Goal: Feedback & Contribution: Submit feedback/report problem

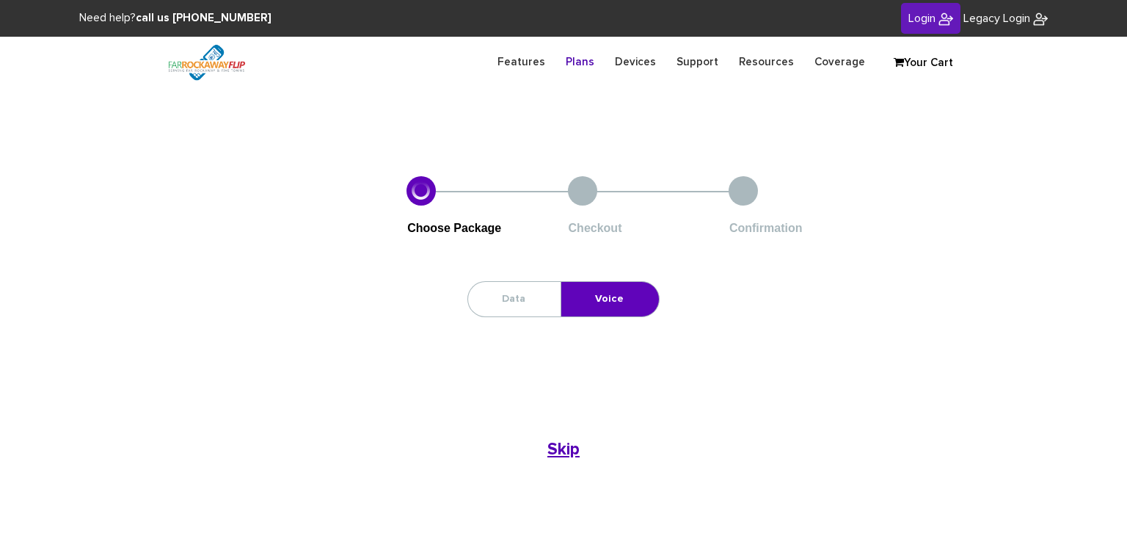
click at [939, 12] on img at bounding box center [946, 19] width 15 height 15
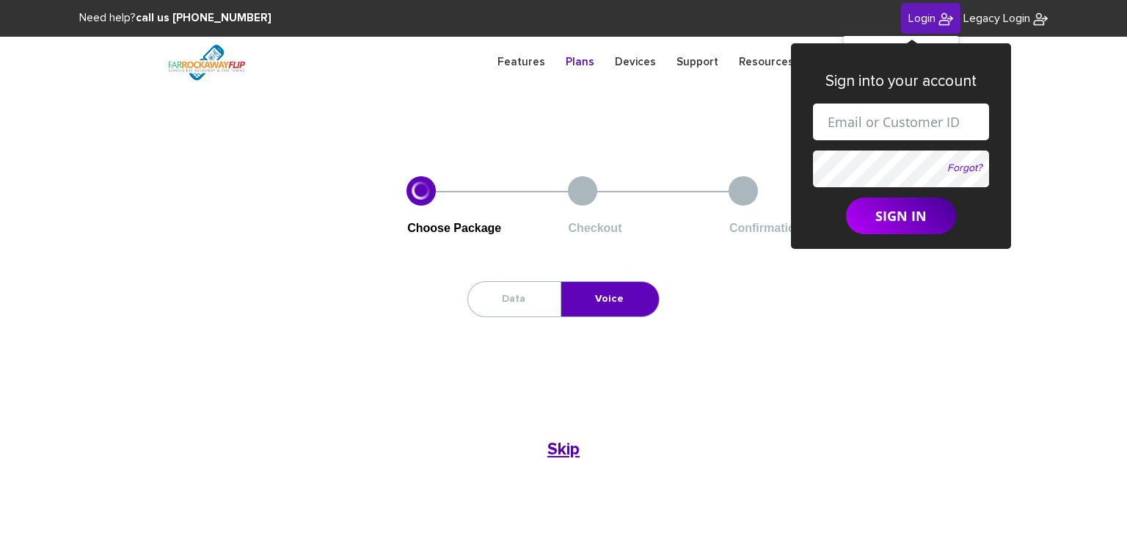
click at [872, 123] on input "text" at bounding box center [901, 121] width 176 height 37
click at [863, 281] on div "Data Voice Oops! No Data Plans are available here. Skip Skip" at bounding box center [563, 371] width 815 height 181
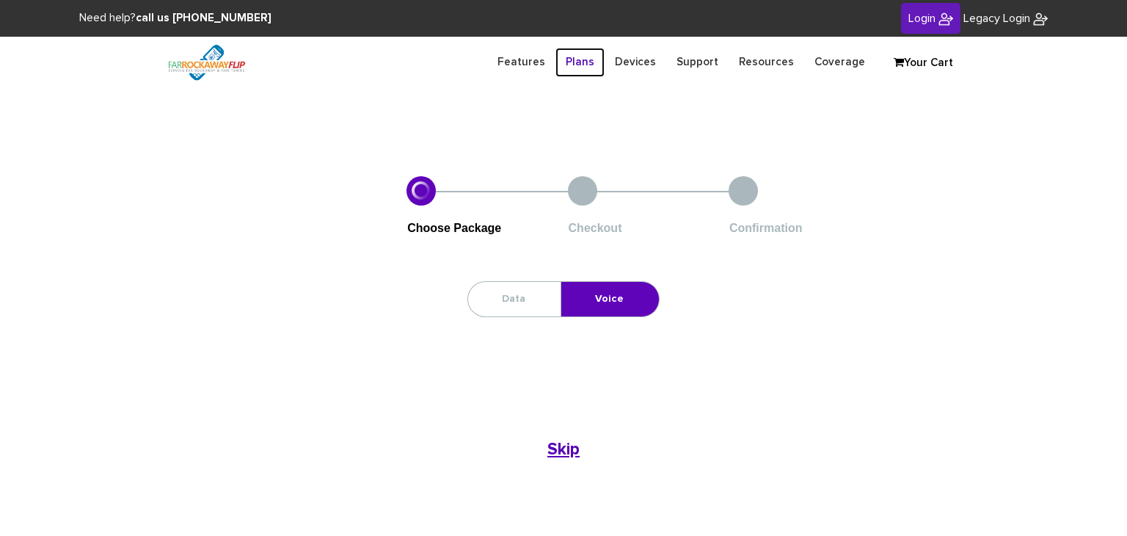
click at [589, 58] on link "Plans" at bounding box center [579, 62] width 49 height 29
click at [538, 62] on link "Features" at bounding box center [521, 62] width 68 height 29
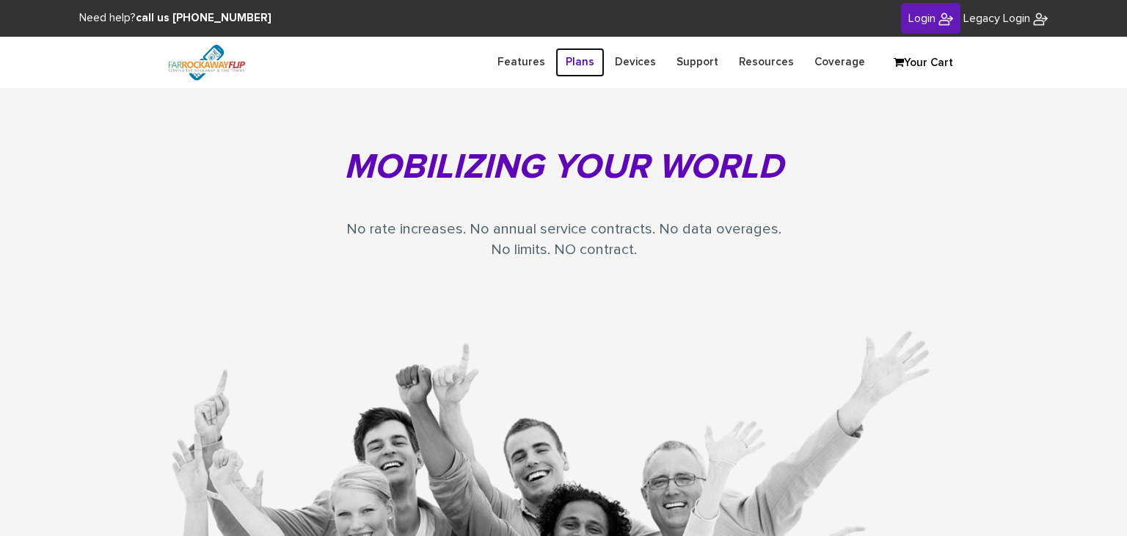
click at [602, 61] on link "Plans" at bounding box center [579, 62] width 49 height 29
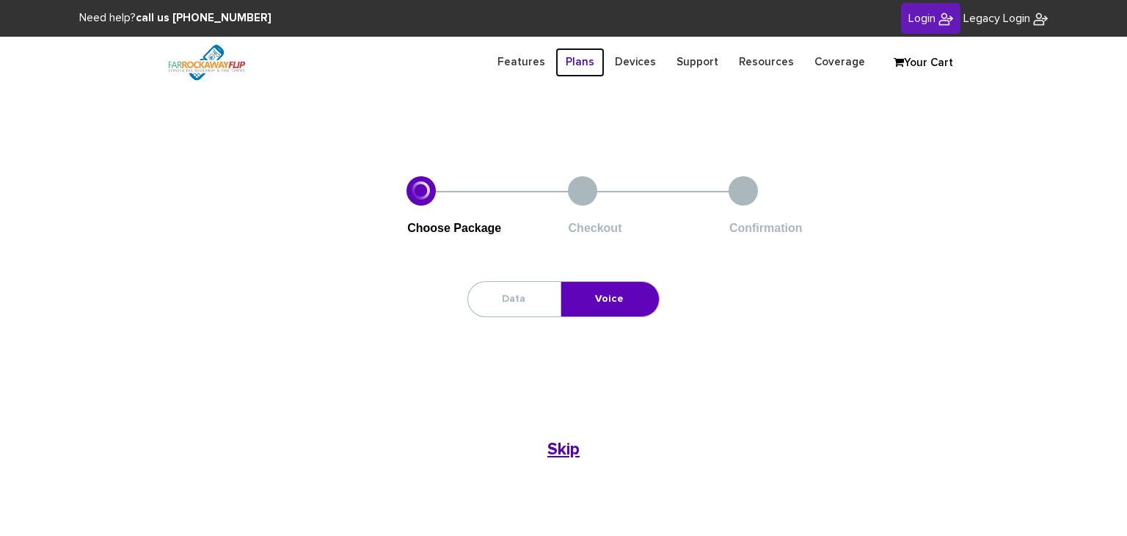
click at [582, 59] on link "Plans" at bounding box center [579, 62] width 49 height 29
click at [699, 62] on link "Support" at bounding box center [697, 62] width 62 height 29
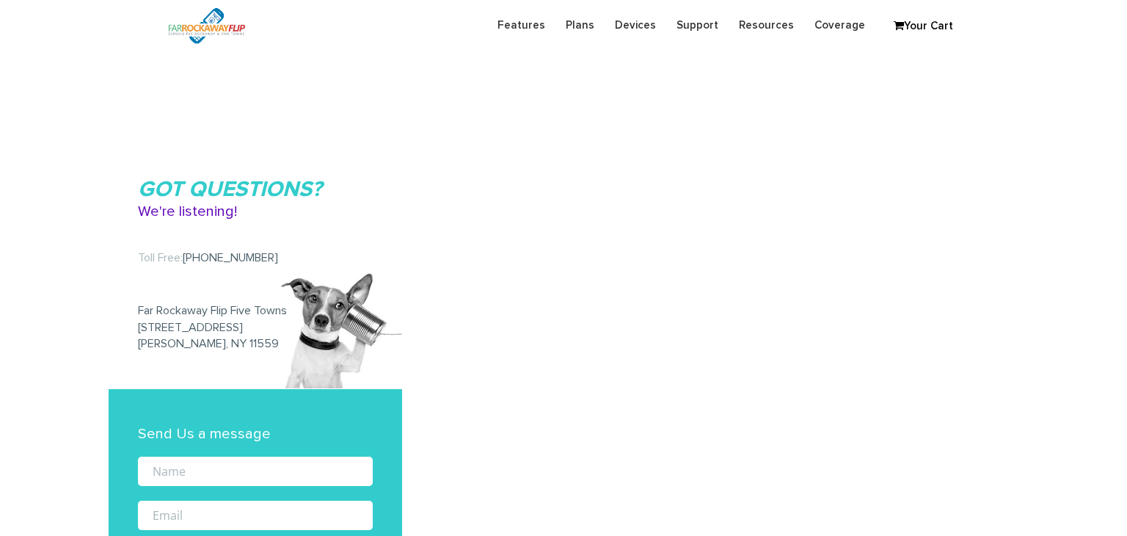
scroll to position [313, 0]
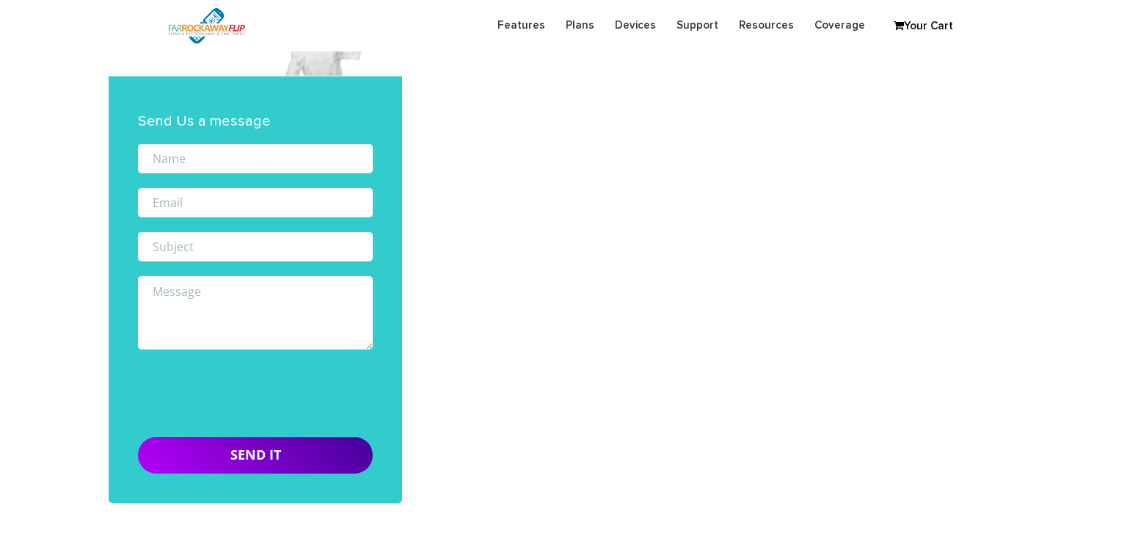
click at [291, 158] on input "text" at bounding box center [255, 158] width 235 height 29
type input "Pavel Lerner"
click at [233, 201] on input "email" at bounding box center [255, 202] width 235 height 29
type input "pavellerner1@gmail.com"
click at [219, 246] on input "text" at bounding box center [255, 246] width 235 height 29
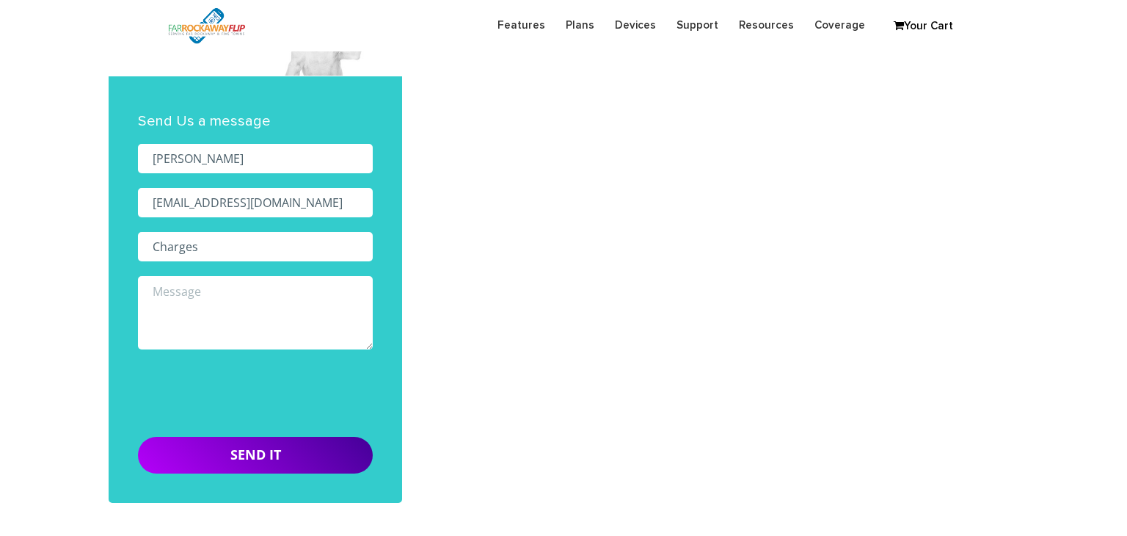
type input "Charges"
click at [186, 306] on textarea at bounding box center [255, 312] width 235 height 73
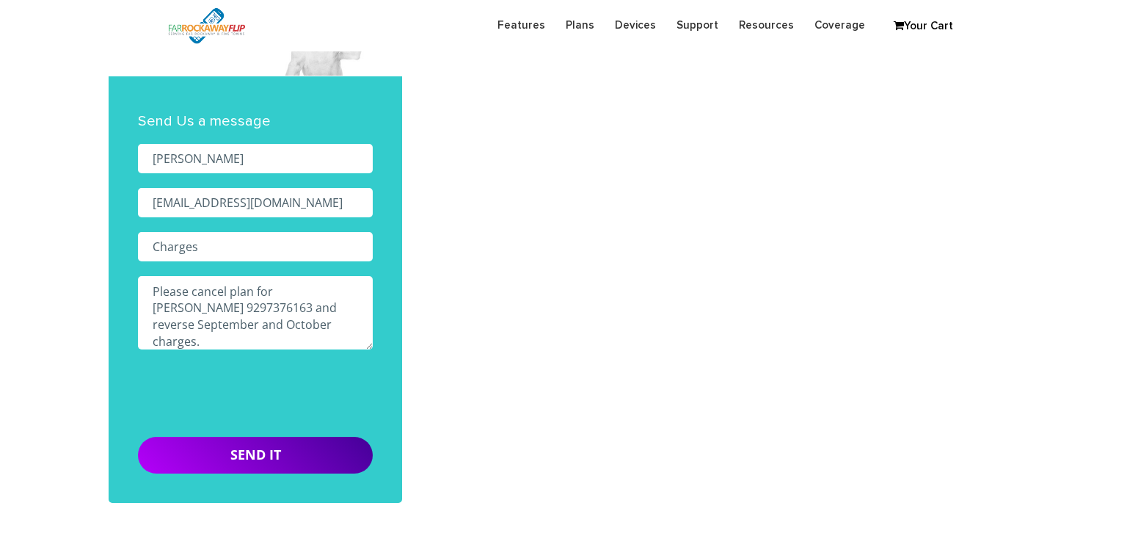
click at [230, 288] on textarea "Please cancel plan for Chani Lerner 9297376163 and reverse September and Octobe…" at bounding box center [255, 312] width 235 height 73
click at [289, 318] on textarea "Please cancel plan for Chani Lerner 9297376163 and reverse September and Octobe…" at bounding box center [255, 312] width 235 height 73
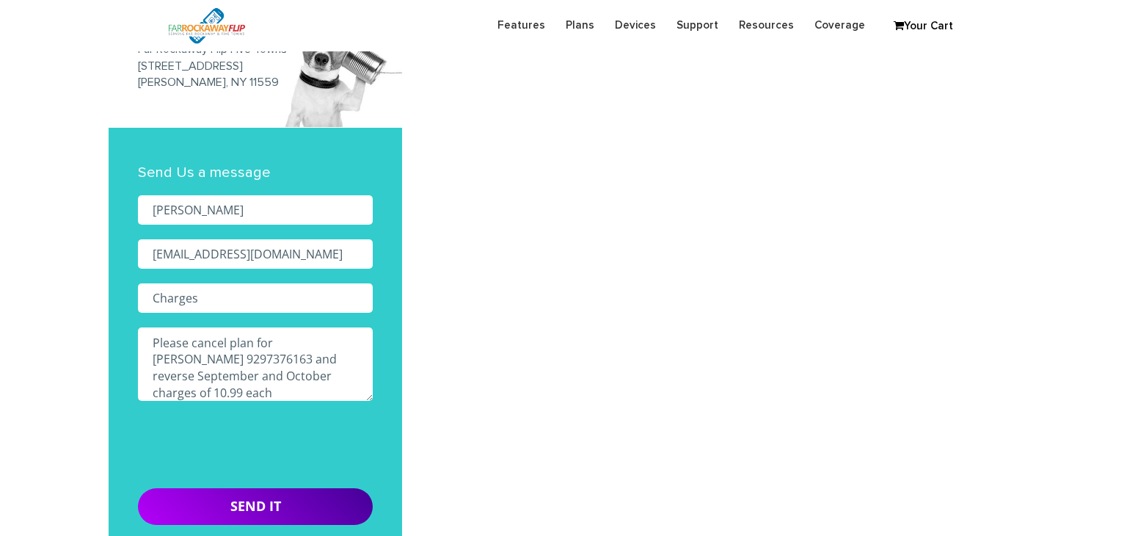
scroll to position [264, 0]
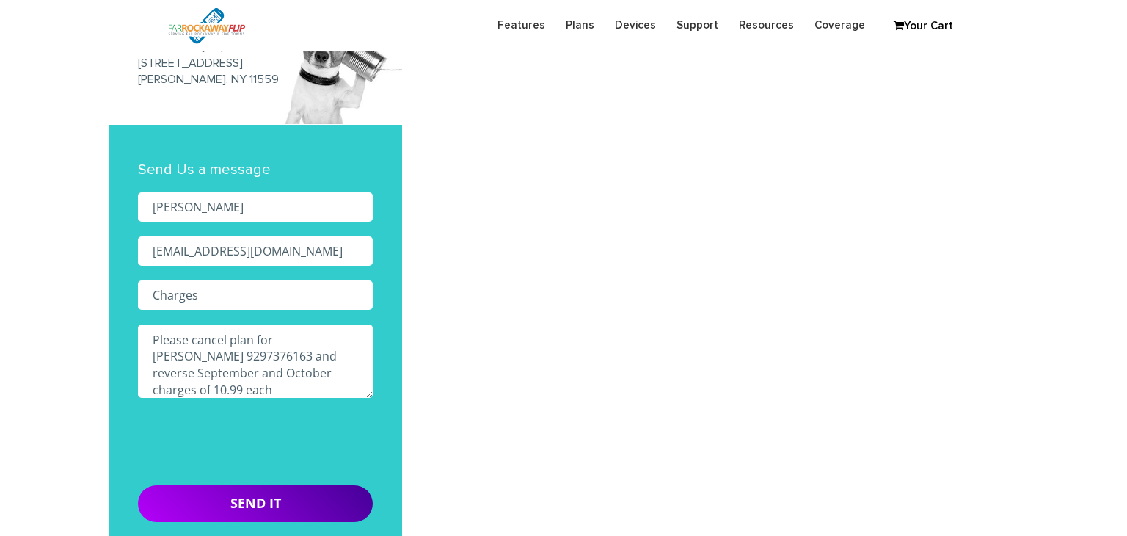
type textarea "Please cancel plan for Chani Lerner 9297376163 and reverse September and Octobe…"
click at [762, 227] on div "Got Questions? We're listening! Toll Free: (888) 679-3483 Far Rockaway Flip Fiv…" at bounding box center [564, 180] width 910 height 815
click at [205, 503] on input "Send It" at bounding box center [255, 503] width 235 height 37
